Goal: Contribute content: Add original content to the website for others to see

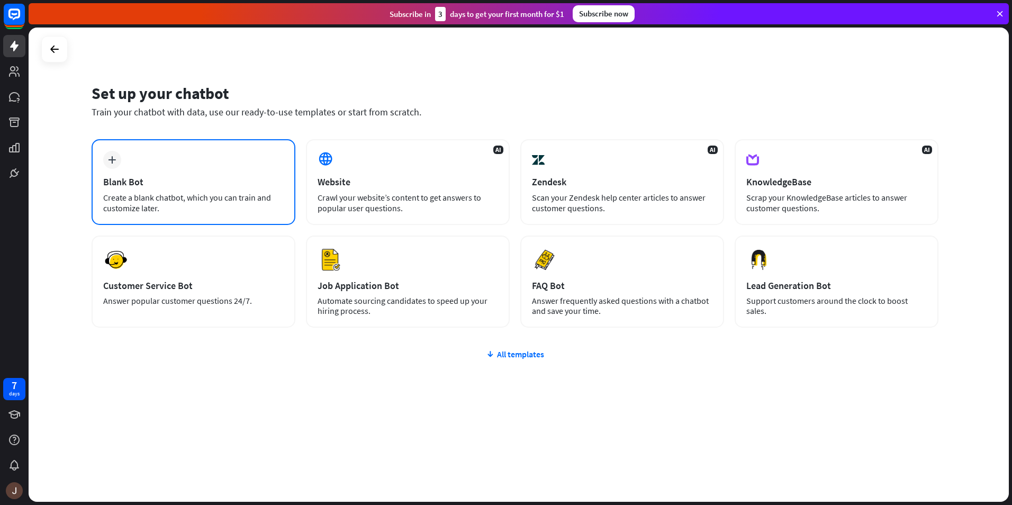
click at [187, 164] on div "plus Blank Bot Create a blank chatbot, which you can train and customize later." at bounding box center [194, 182] width 204 height 86
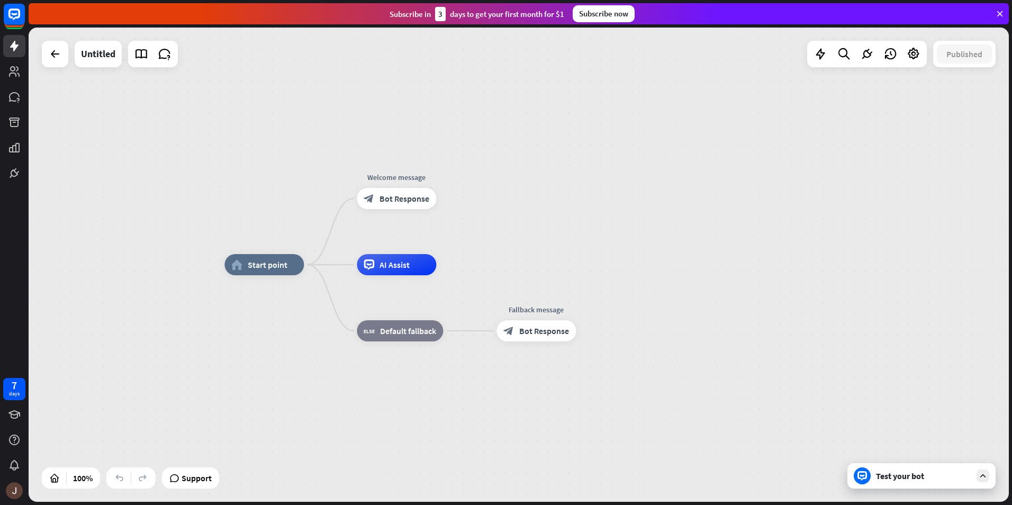
drag, startPoint x: 989, startPoint y: 5, endPoint x: 527, endPoint y: 218, distance: 508.3
click at [527, 219] on div "home_2 Start point Welcome message block_bot_response Bot Response AI Assist bl…" at bounding box center [519, 265] width 980 height 474
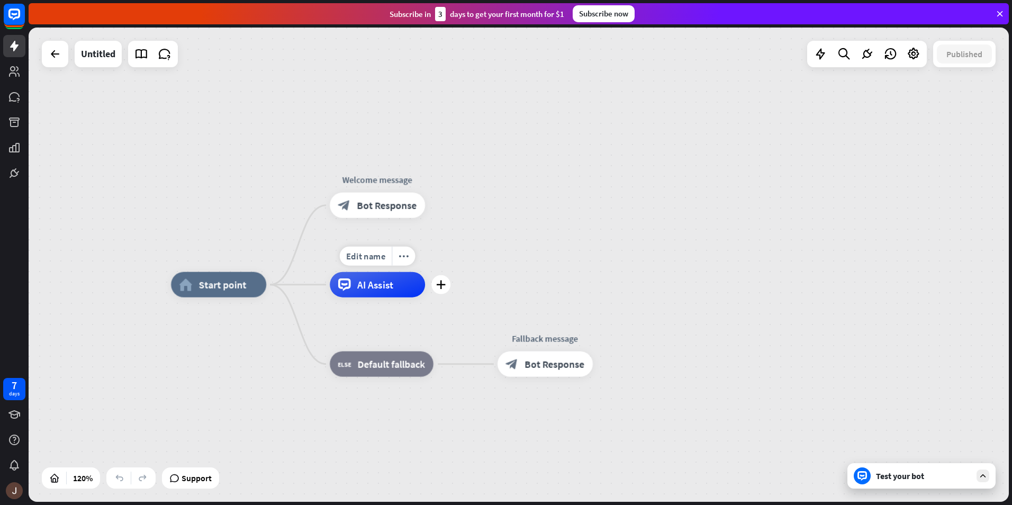
click at [393, 289] on span "AI Assist" at bounding box center [375, 284] width 36 height 13
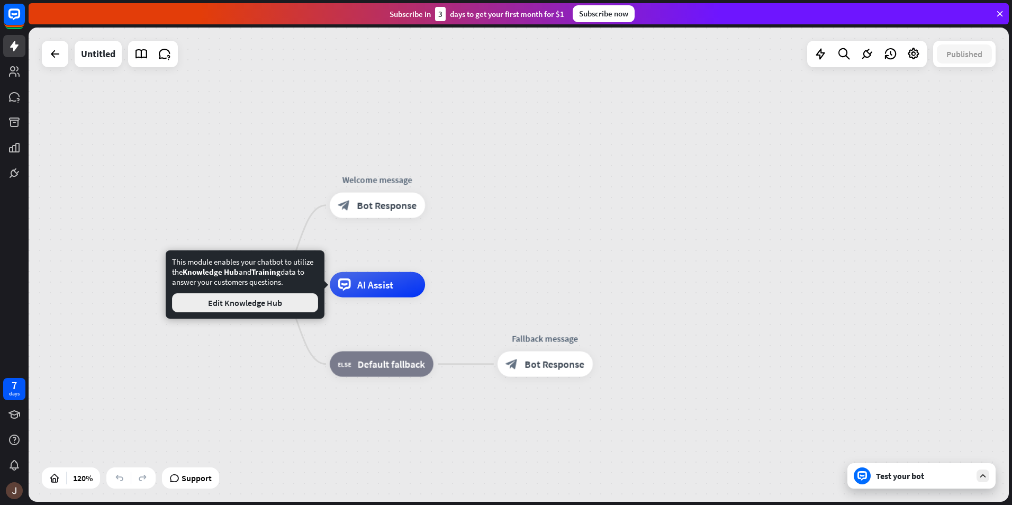
click at [292, 310] on button "Edit Knowledge Hub" at bounding box center [245, 302] width 146 height 19
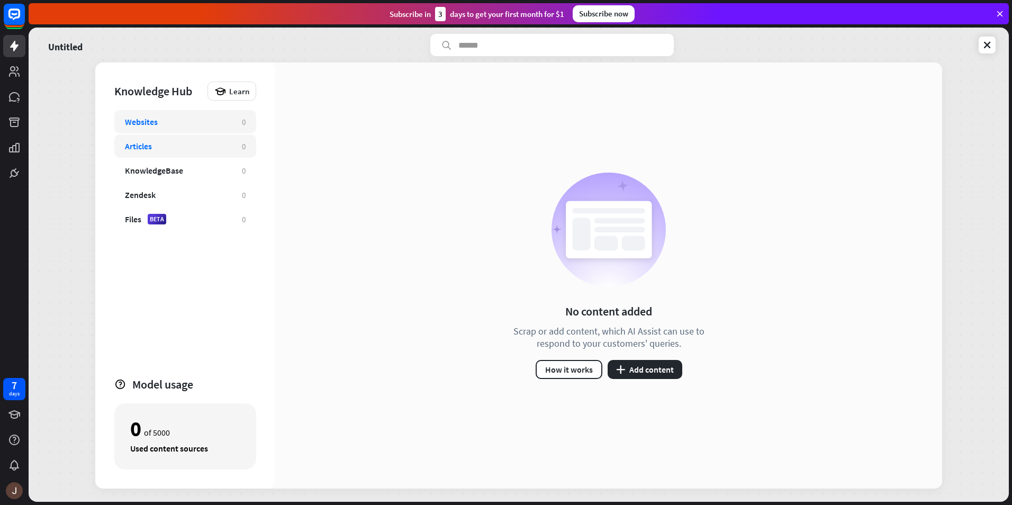
click at [194, 150] on div "Articles" at bounding box center [178, 146] width 106 height 11
click at [652, 365] on button "plus Add content" at bounding box center [645, 369] width 75 height 19
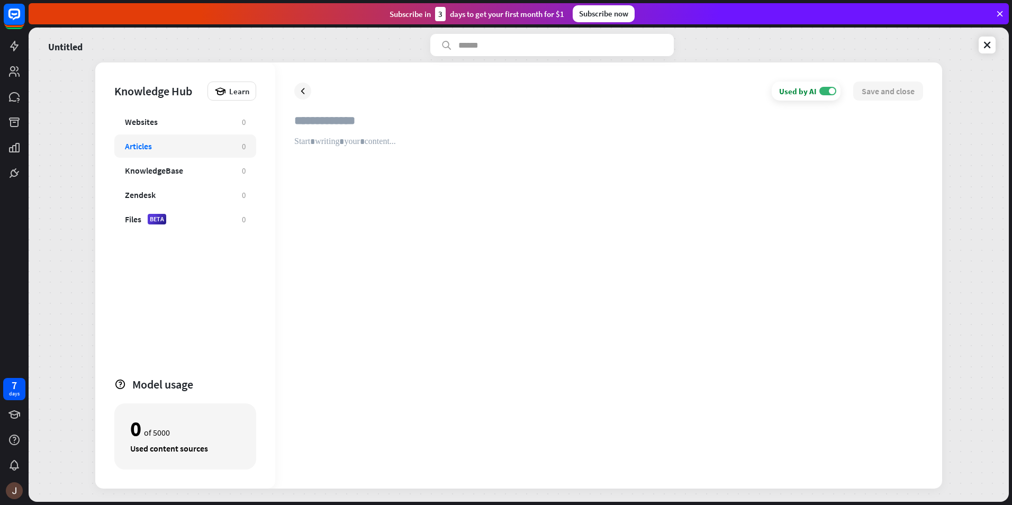
click at [302, 123] on input "text" at bounding box center [608, 124] width 629 height 23
type input "*"
click at [325, 129] on input "text" at bounding box center [608, 124] width 629 height 23
click at [11, 97] on icon at bounding box center [14, 97] width 11 height 10
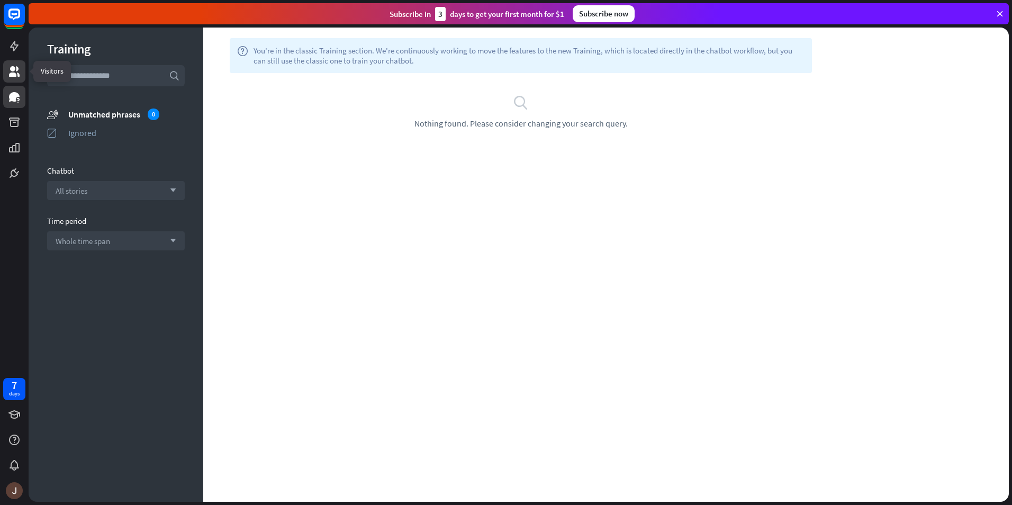
click at [16, 70] on icon at bounding box center [14, 71] width 13 height 13
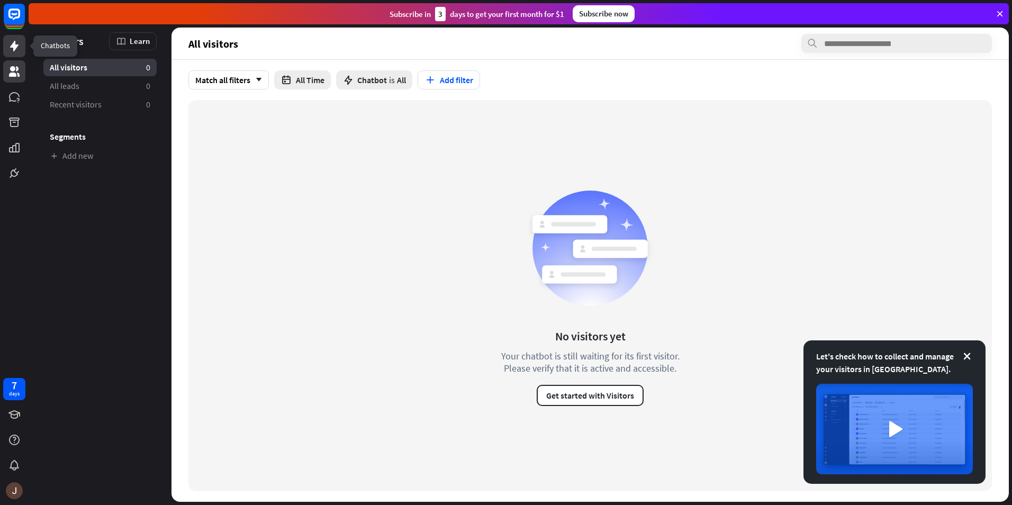
click at [11, 47] on icon at bounding box center [14, 46] width 8 height 11
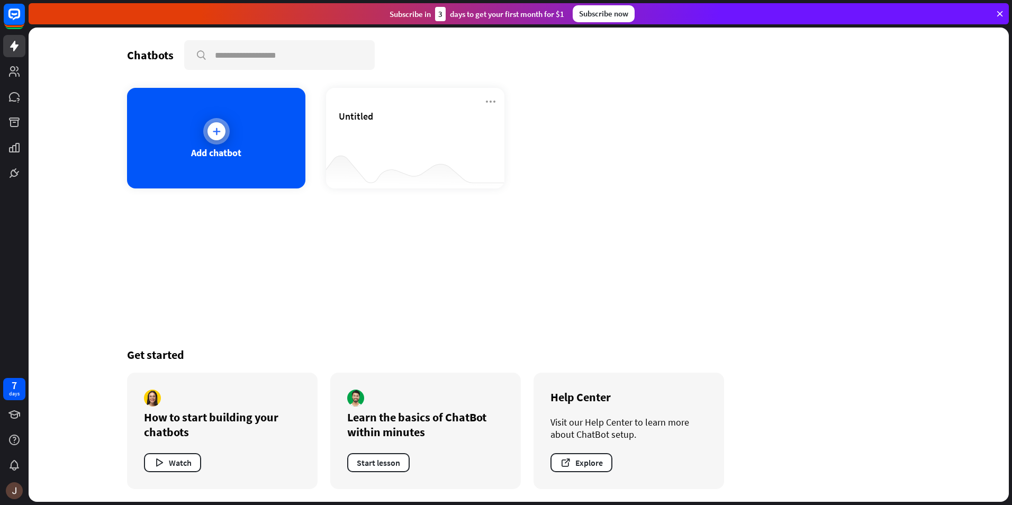
click at [230, 184] on div "Add chatbot" at bounding box center [216, 138] width 178 height 101
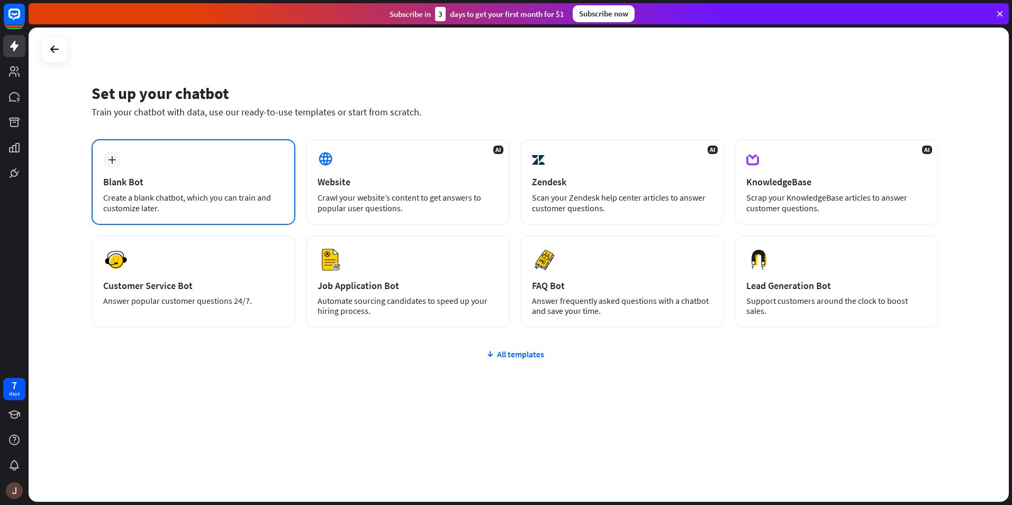
click at [205, 175] on div "plus Blank Bot Create a blank chatbot, which you can train and customize later." at bounding box center [194, 182] width 204 height 86
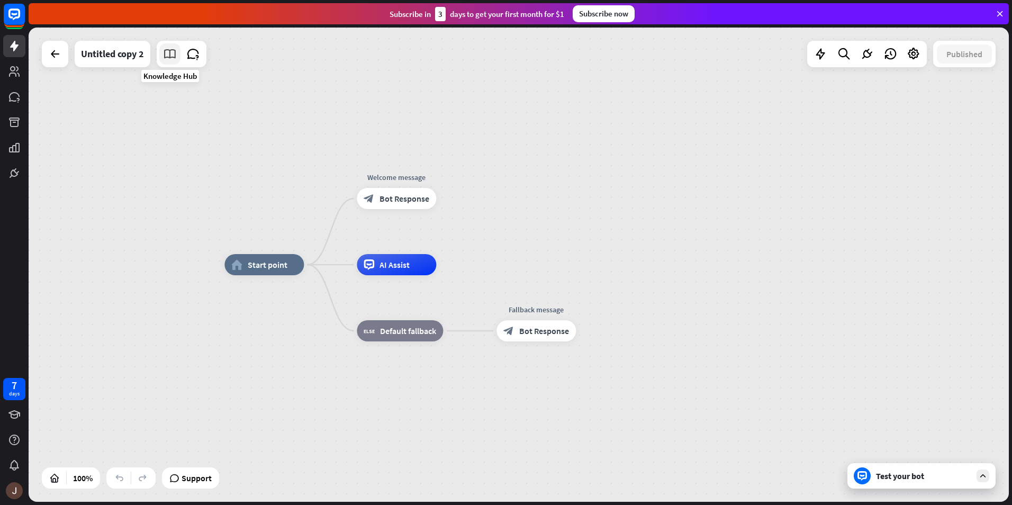
click at [172, 45] on link at bounding box center [169, 53] width 21 height 21
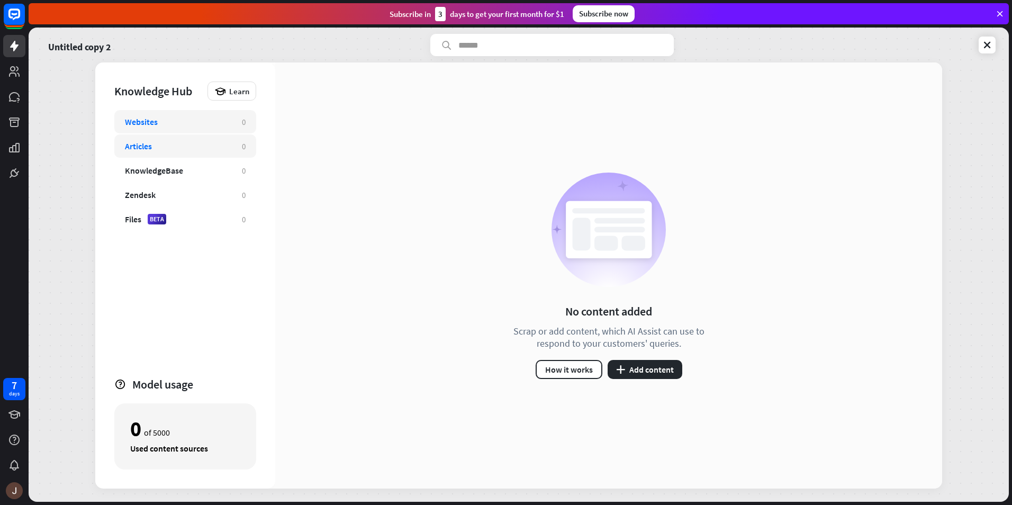
click at [175, 138] on div "Articles 0" at bounding box center [185, 145] width 142 height 23
click at [642, 362] on button "plus Add content" at bounding box center [645, 369] width 75 height 19
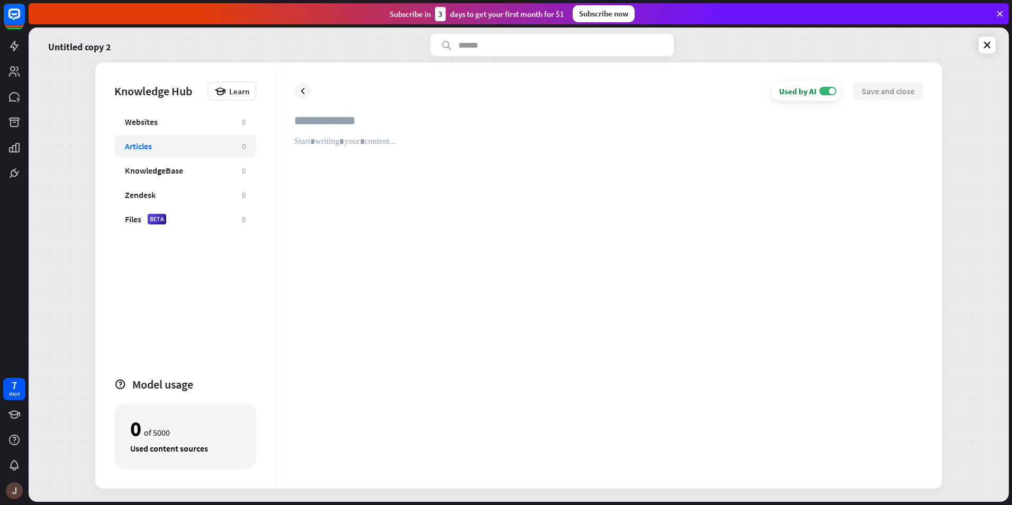
click at [326, 131] on input "text" at bounding box center [608, 124] width 629 height 23
